Goal: Information Seeking & Learning: Learn about a topic

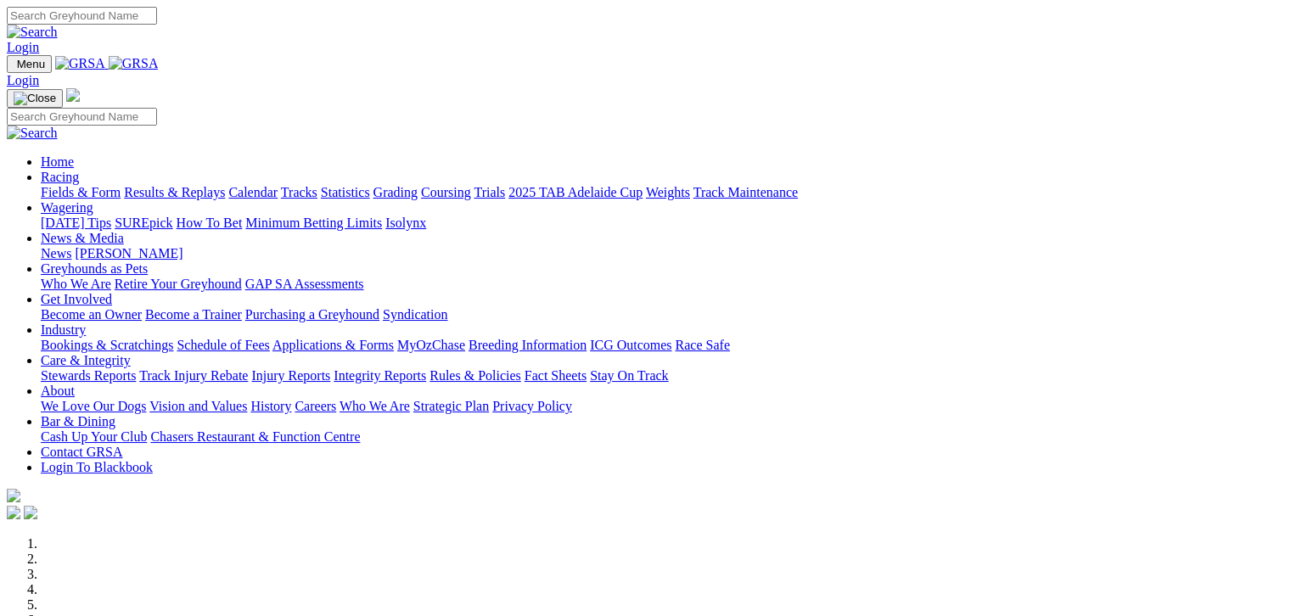
click at [44, 185] on link "Fields & Form" at bounding box center [81, 192] width 80 height 14
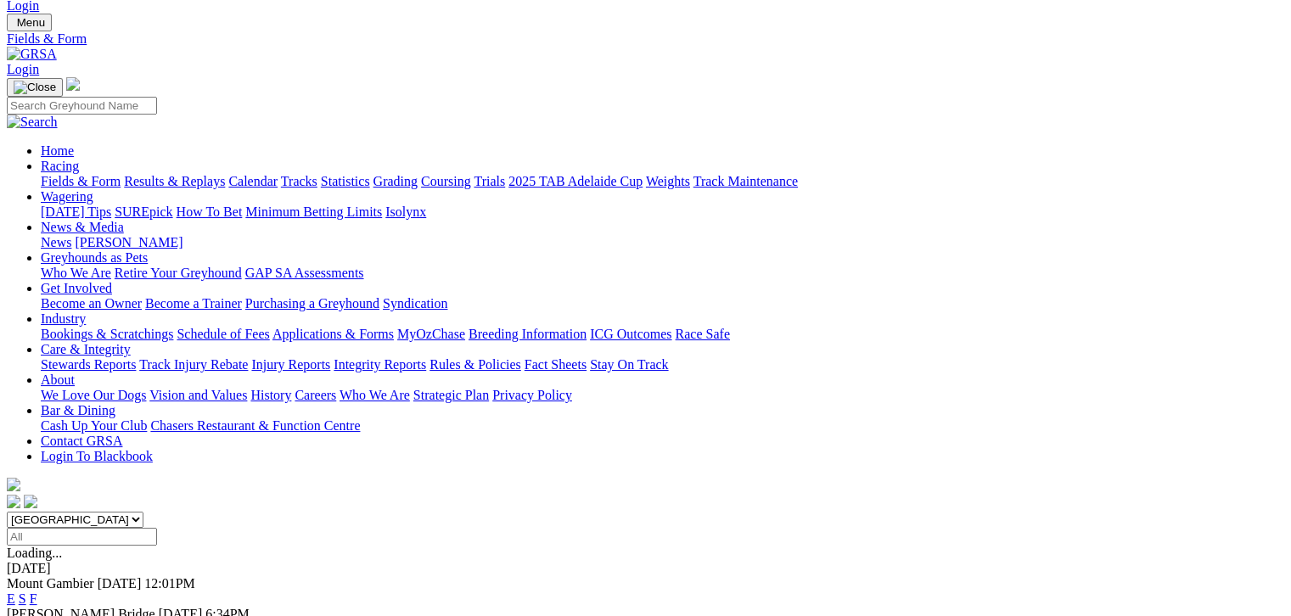
scroll to position [42, 0]
click at [37, 615] on link "F" at bounding box center [34, 628] width 8 height 14
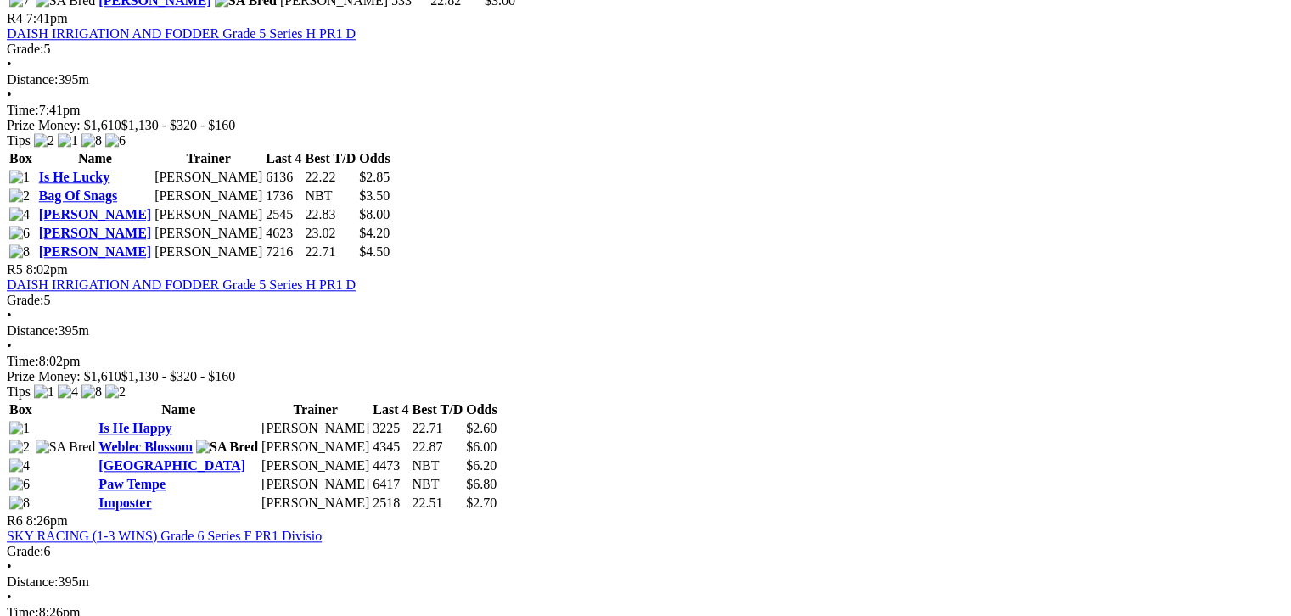
scroll to position [1252, 0]
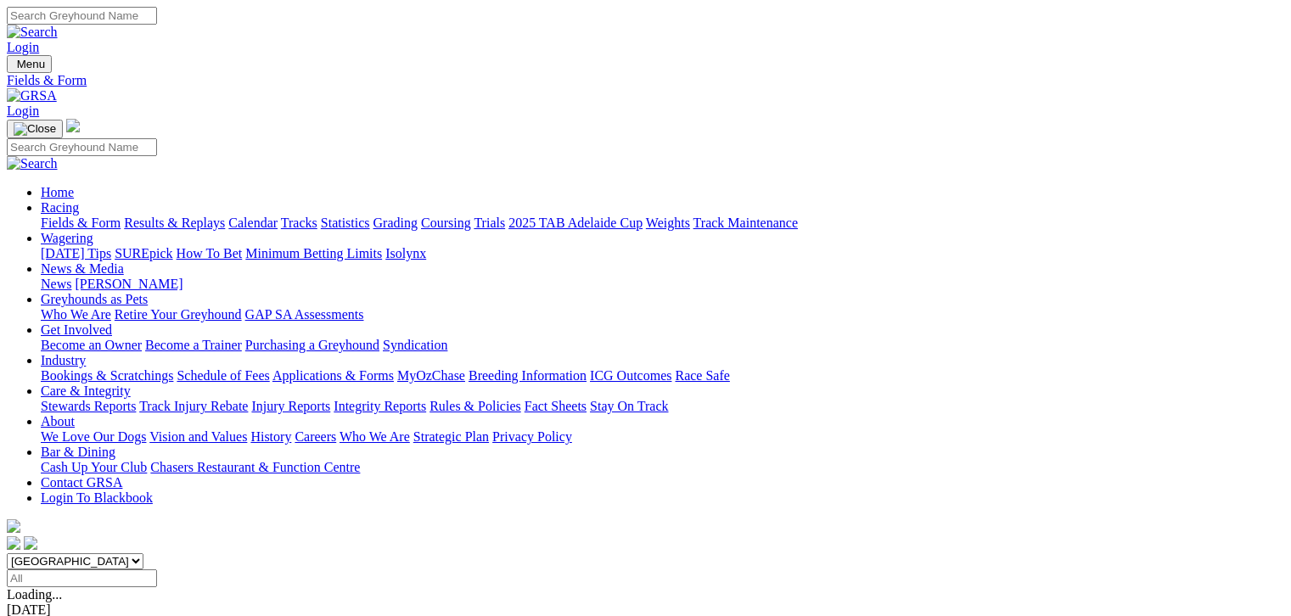
scroll to position [41, 0]
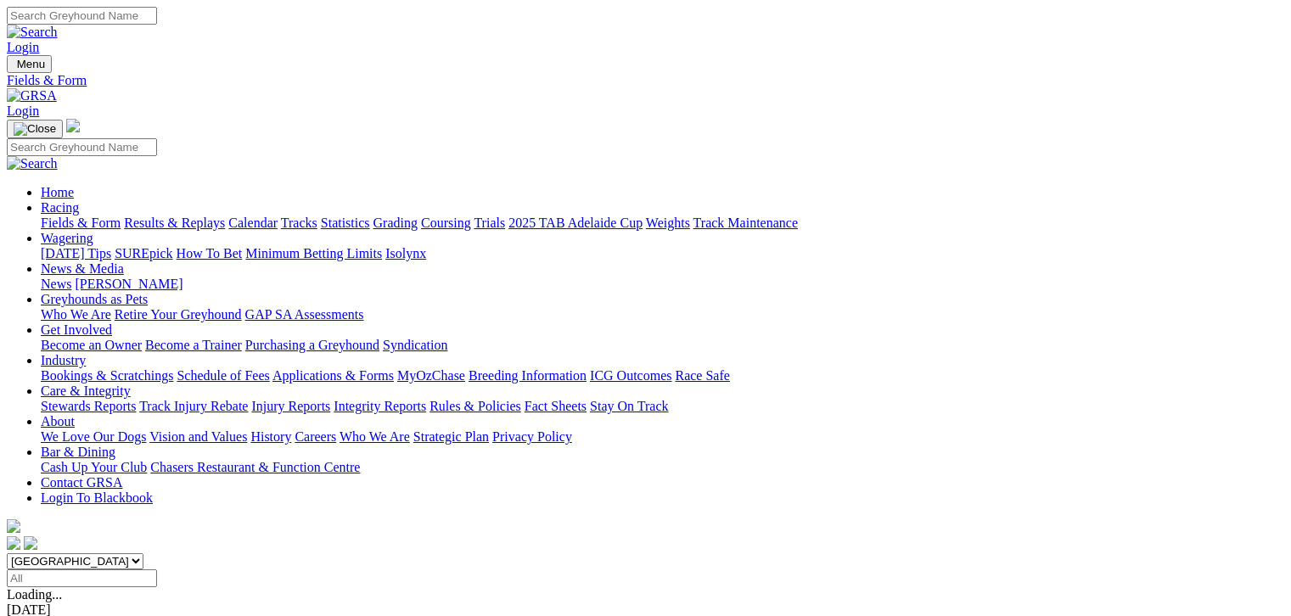
scroll to position [41, 0]
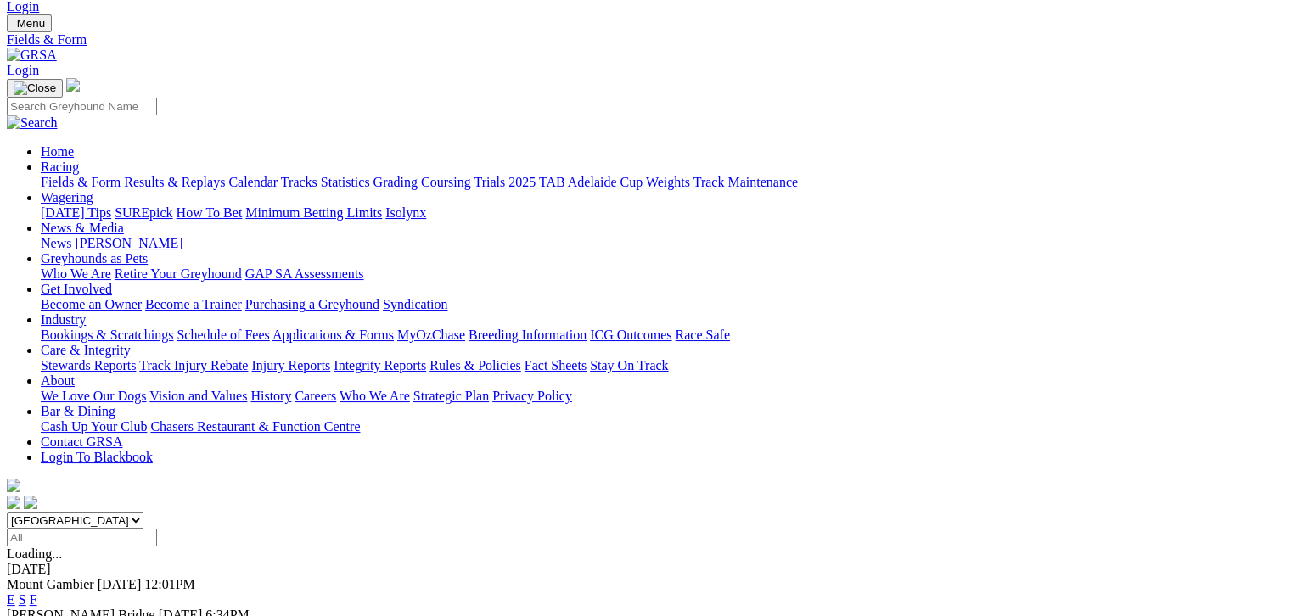
click at [37, 592] on link "F" at bounding box center [34, 599] width 8 height 14
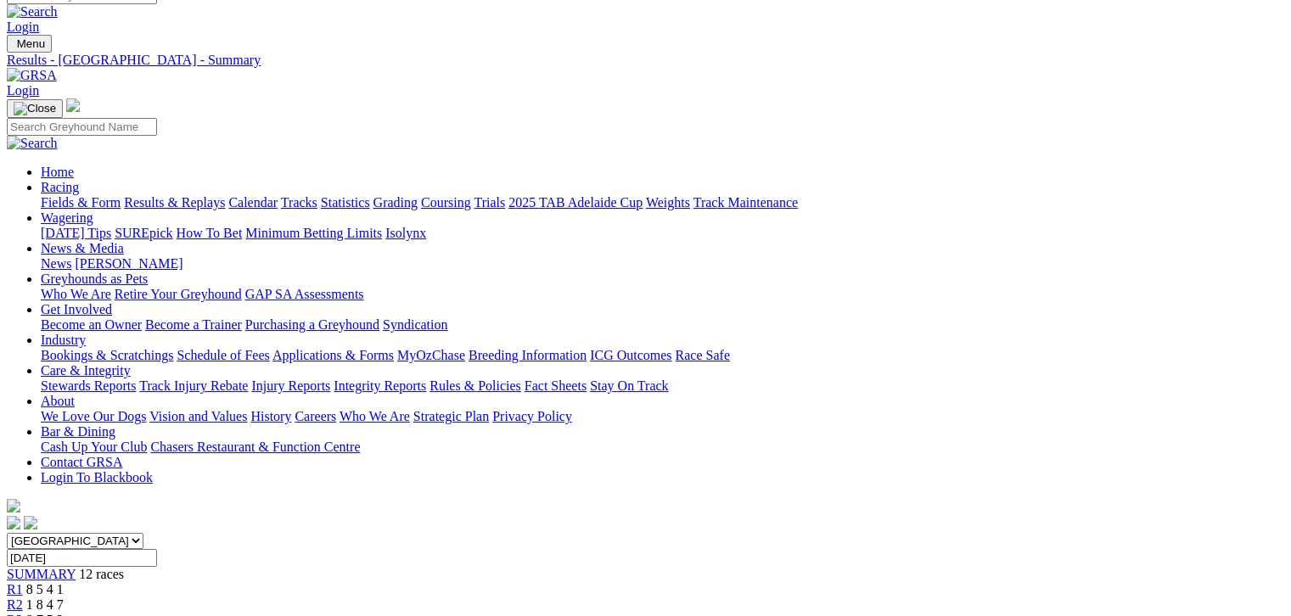
scroll to position [42, 0]
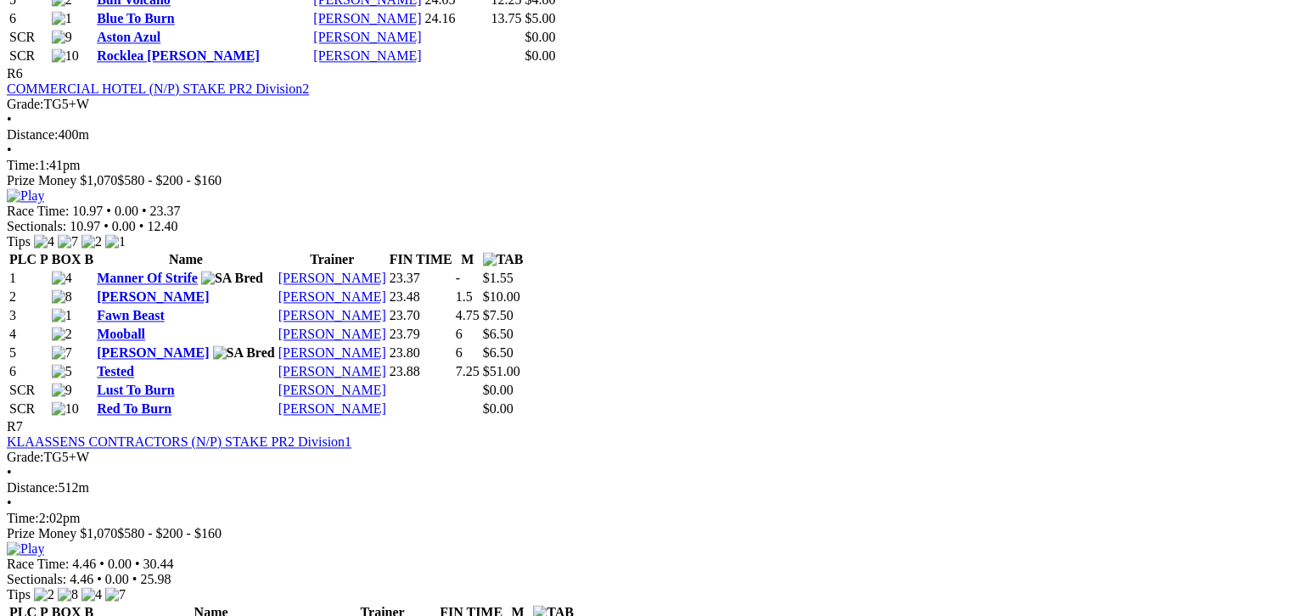
scroll to position [2716, 0]
